Goal: Task Accomplishment & Management: Manage account settings

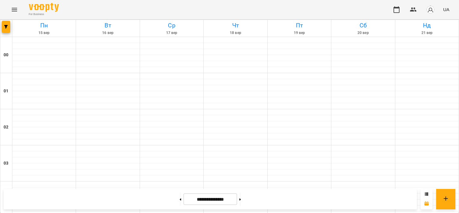
scroll to position [597, 0]
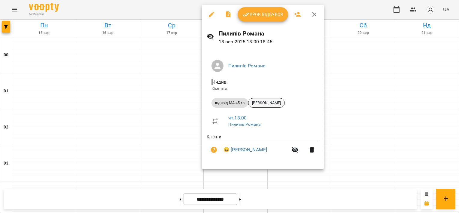
click at [264, 105] on span "[PERSON_NAME]" at bounding box center [267, 102] width 36 height 5
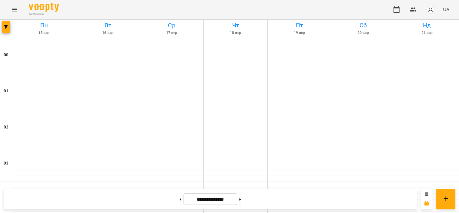
scroll to position [536, 0]
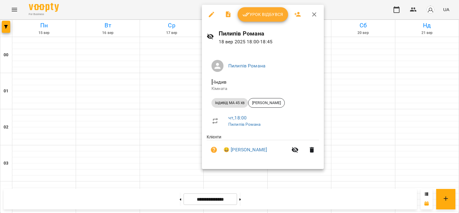
click at [337, 102] on div at bounding box center [229, 106] width 459 height 213
